Goal: Information Seeking & Learning: Learn about a topic

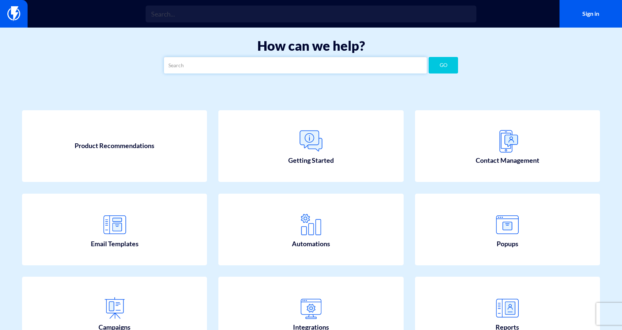
click at [257, 60] on input "text" at bounding box center [295, 65] width 263 height 17
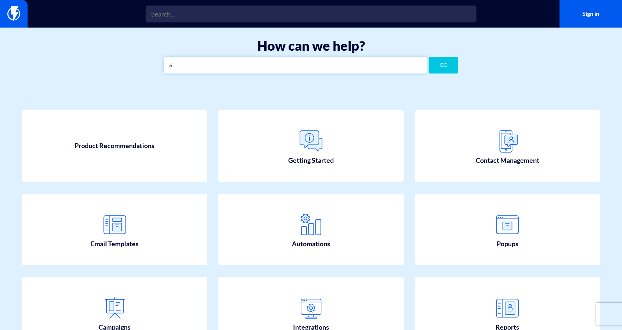
type input "v"
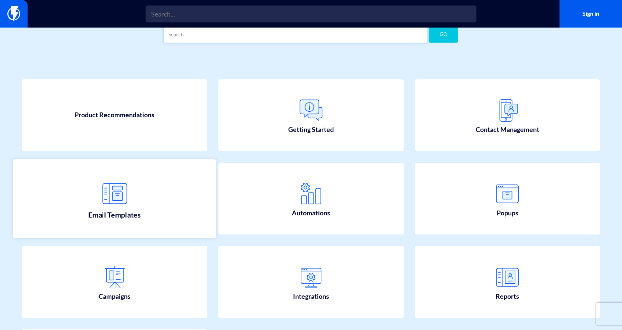
scroll to position [37, 0]
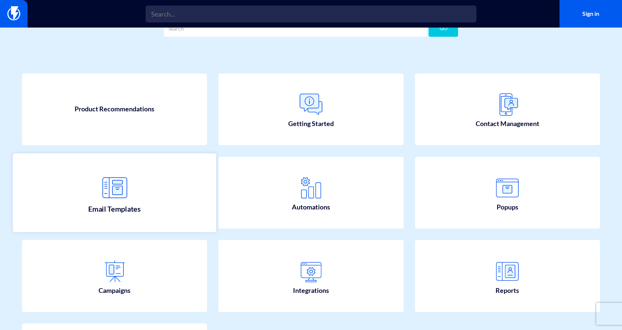
click at [155, 214] on link "Email Templates" at bounding box center [114, 192] width 203 height 79
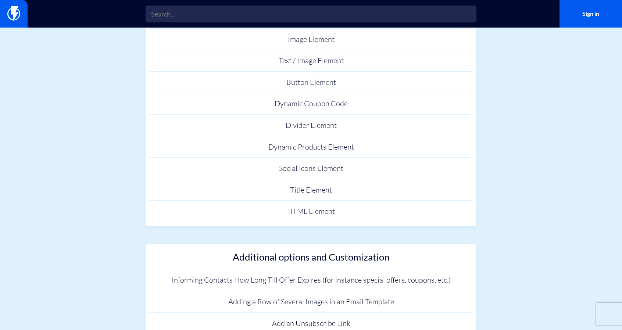
scroll to position [257, 0]
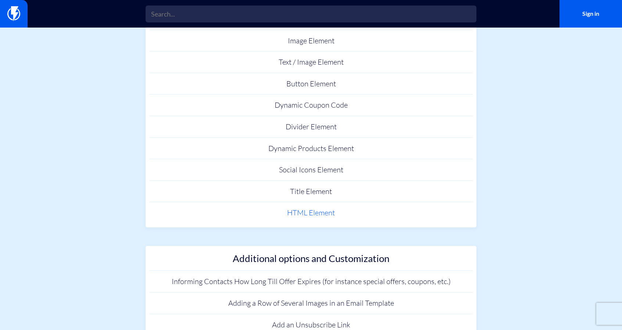
click at [312, 216] on link "HTML Element" at bounding box center [310, 213] width 323 height 22
